Goal: Book appointment/travel/reservation

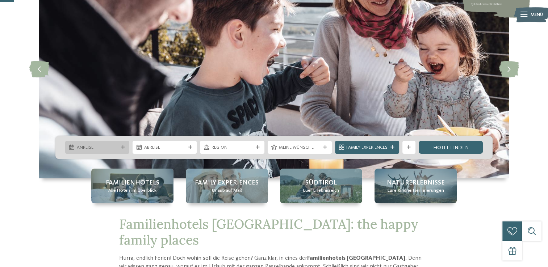
click at [117, 148] on span "Anreise" at bounding box center [97, 147] width 41 height 7
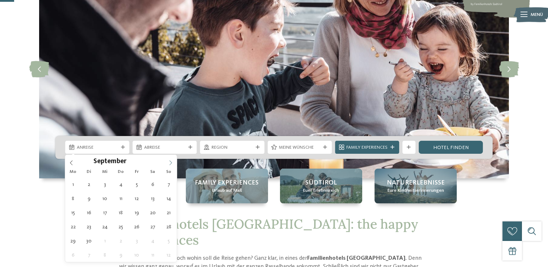
click at [172, 163] on icon at bounding box center [170, 162] width 5 height 5
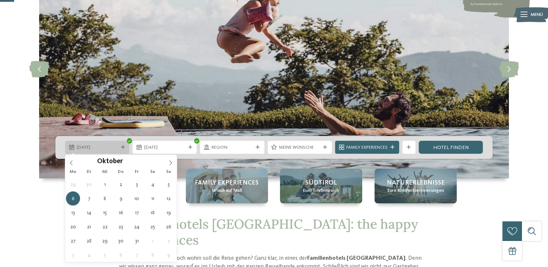
click at [123, 145] on icon at bounding box center [123, 147] width 4 height 4
type div "05.10.2025"
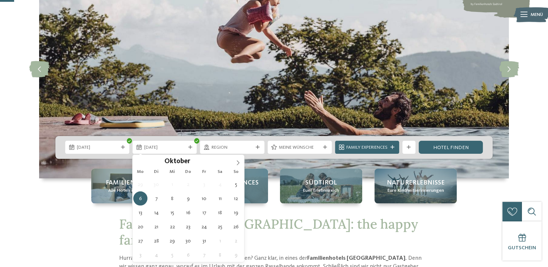
type div "10.10.2025"
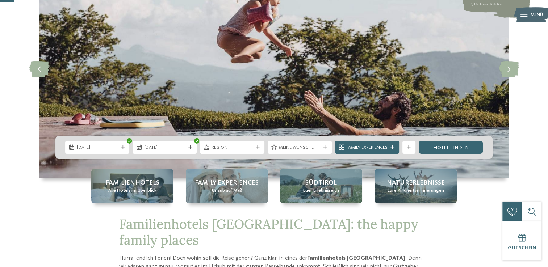
click at [250, 153] on div "Region" at bounding box center [232, 147] width 64 height 13
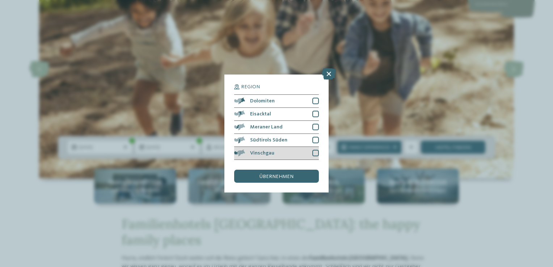
click at [314, 154] on div at bounding box center [315, 153] width 7 height 7
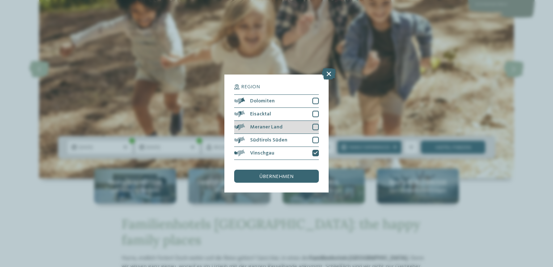
click at [314, 127] on div at bounding box center [315, 127] width 7 height 7
click at [270, 179] on span "übernehmen" at bounding box center [277, 176] width 34 height 5
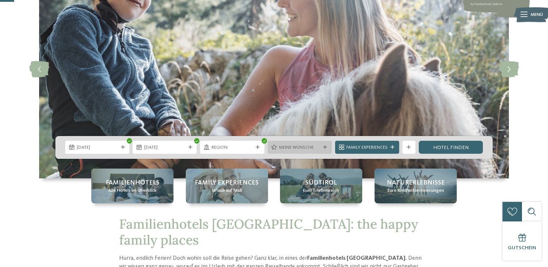
click at [318, 149] on span "Meine Wünsche" at bounding box center [299, 147] width 41 height 7
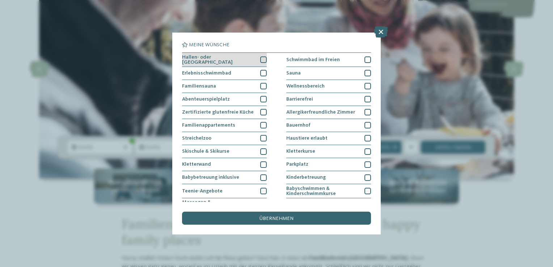
click at [260, 57] on div at bounding box center [263, 59] width 7 height 7
click at [262, 58] on icon at bounding box center [263, 60] width 4 height 4
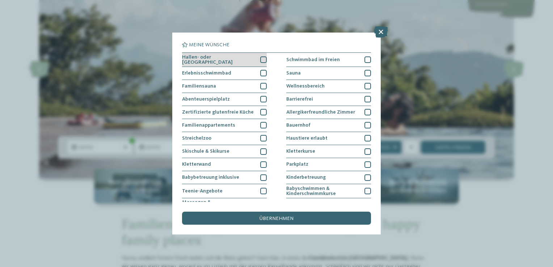
click at [262, 58] on div at bounding box center [263, 59] width 7 height 7
click at [261, 71] on div at bounding box center [263, 73] width 7 height 7
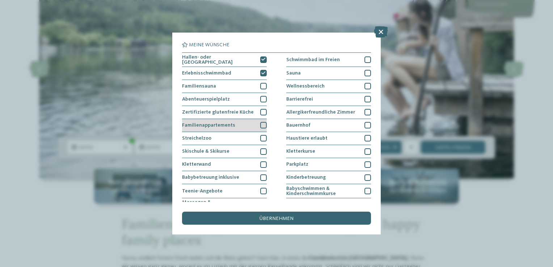
click at [258, 125] on div "Familienappartements" at bounding box center [224, 125] width 85 height 13
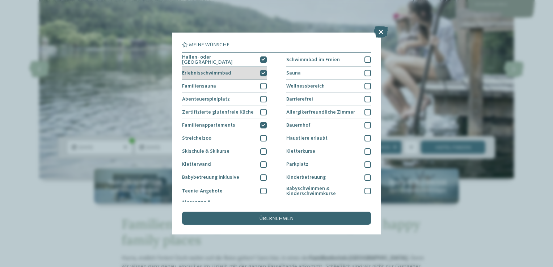
click at [263, 71] on icon at bounding box center [263, 73] width 4 height 4
click at [263, 60] on icon at bounding box center [263, 60] width 4 height 4
click at [262, 75] on div at bounding box center [263, 73] width 7 height 7
click at [263, 59] on div at bounding box center [263, 59] width 7 height 7
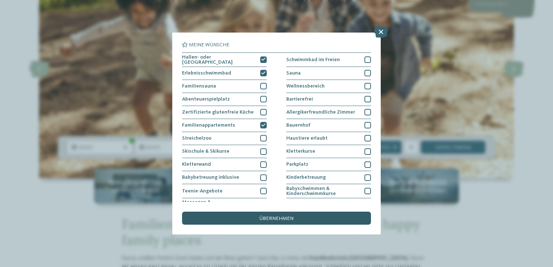
click at [275, 221] on div "übernehmen" at bounding box center [276, 218] width 189 height 13
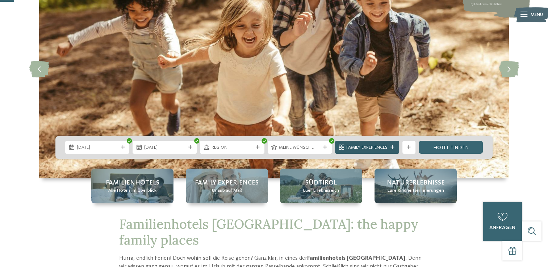
click at [379, 143] on div "Family Experiences" at bounding box center [367, 147] width 64 height 13
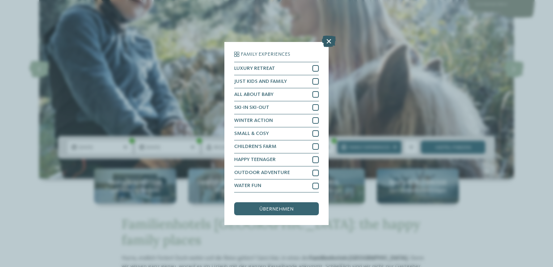
click at [332, 41] on icon at bounding box center [329, 41] width 14 height 12
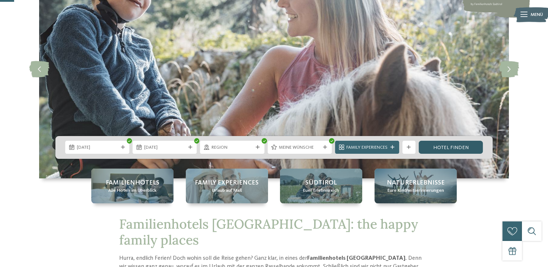
click at [449, 151] on link "Hotel finden" at bounding box center [450, 147] width 64 height 13
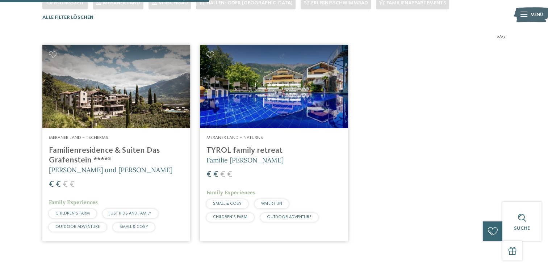
click at [279, 116] on img at bounding box center [274, 86] width 148 height 83
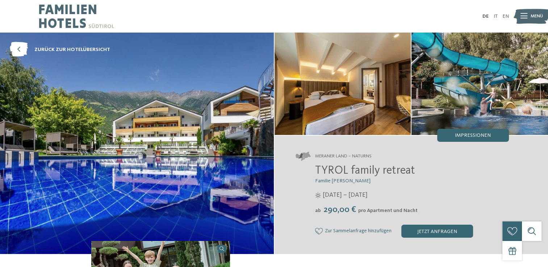
click at [528, 20] on img at bounding box center [531, 16] width 36 height 18
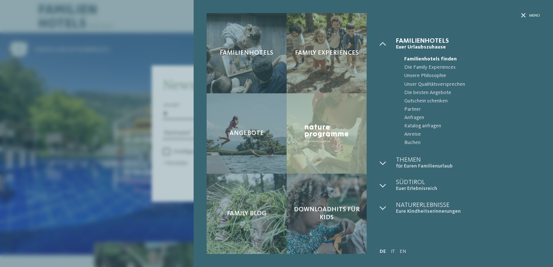
click at [113, 54] on div "Familienhotels Family Experiences Angebote" at bounding box center [276, 133] width 553 height 267
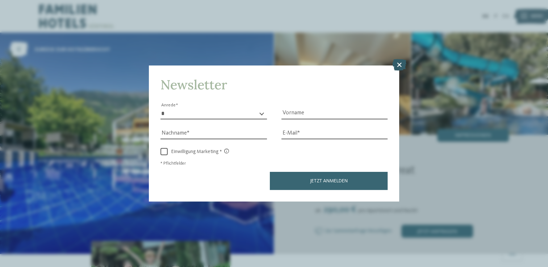
click at [398, 67] on icon at bounding box center [399, 65] width 14 height 12
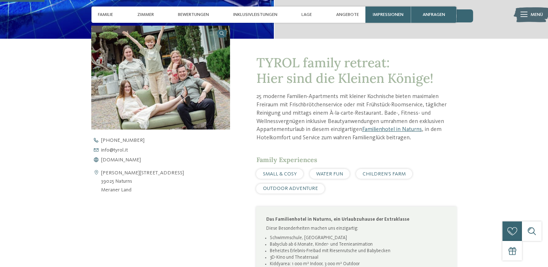
scroll to position [217, 0]
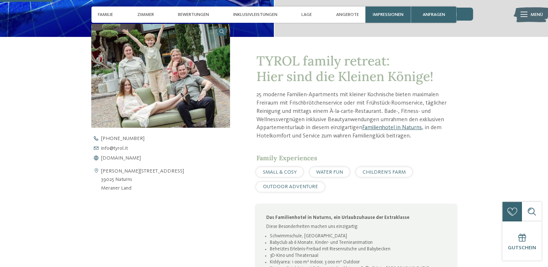
click at [376, 126] on link "Familienhotel in Naturns" at bounding box center [392, 128] width 60 height 6
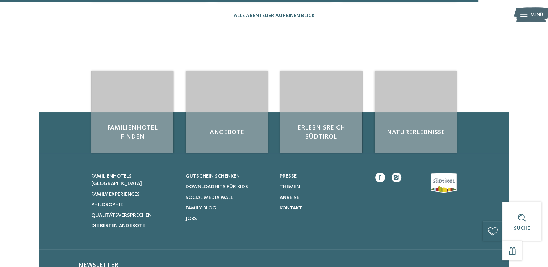
scroll to position [688, 0]
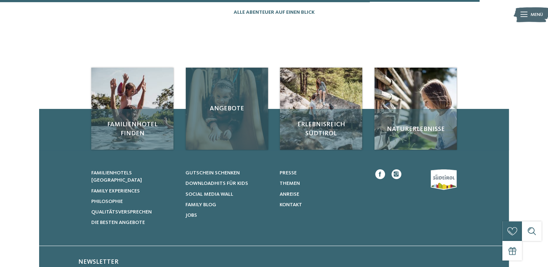
click at [232, 120] on div "Angebote" at bounding box center [227, 109] width 82 height 82
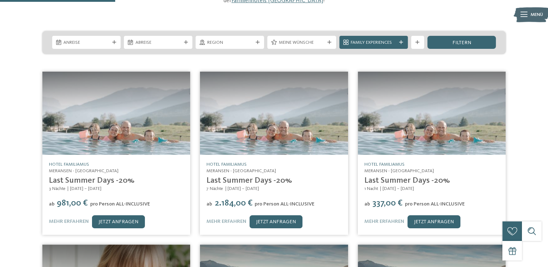
scroll to position [143, 0]
